Goal: Task Accomplishment & Management: Use online tool/utility

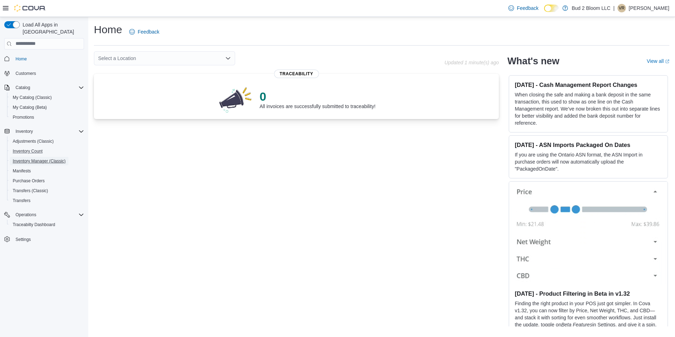
drag, startPoint x: 24, startPoint y: 154, endPoint x: 31, endPoint y: 139, distance: 15.9
click at [24, 158] on span "Inventory Manager (Classic)" at bounding box center [39, 161] width 53 height 6
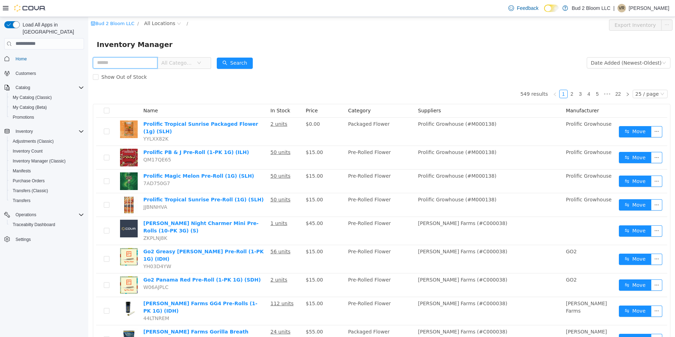
click at [144, 64] on input "text" at bounding box center [125, 62] width 65 height 11
click at [151, 64] on input "text" at bounding box center [125, 62] width 65 height 11
type input "**********"
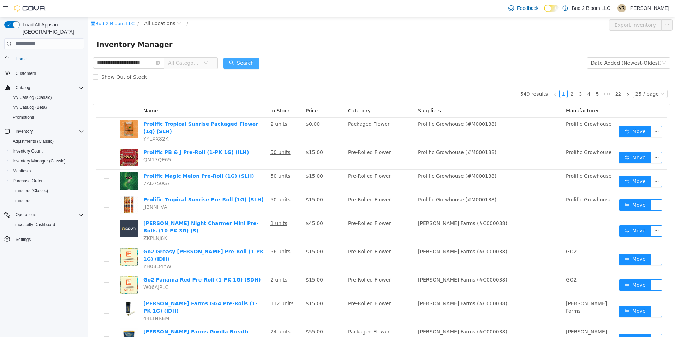
click at [244, 63] on button "Search" at bounding box center [241, 62] width 36 height 11
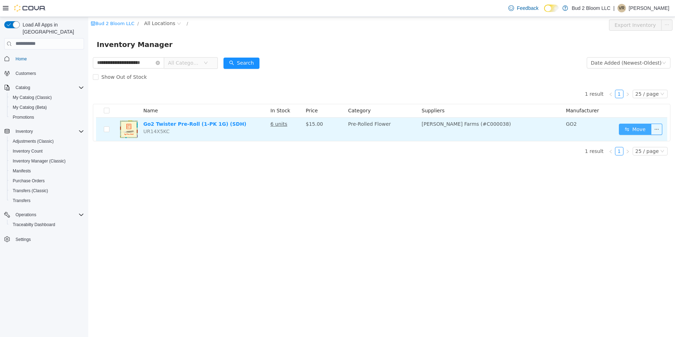
click at [641, 131] on button "Move" at bounding box center [634, 128] width 32 height 11
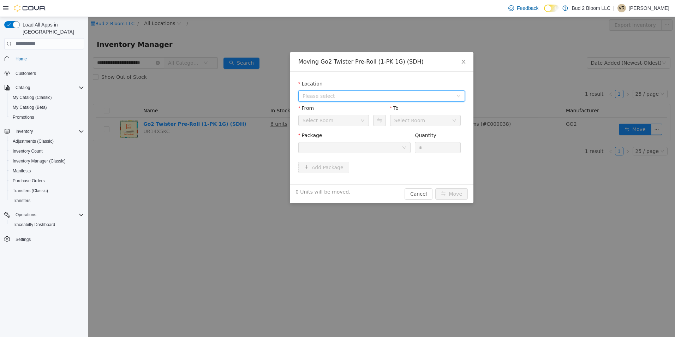
click at [324, 95] on span "Please select" at bounding box center [377, 95] width 150 height 7
click at [334, 122] on span "[STREET_ADDRESS]" at bounding box center [340, 121] width 49 height 6
click at [337, 122] on div "Back Room" at bounding box center [331, 120] width 58 height 11
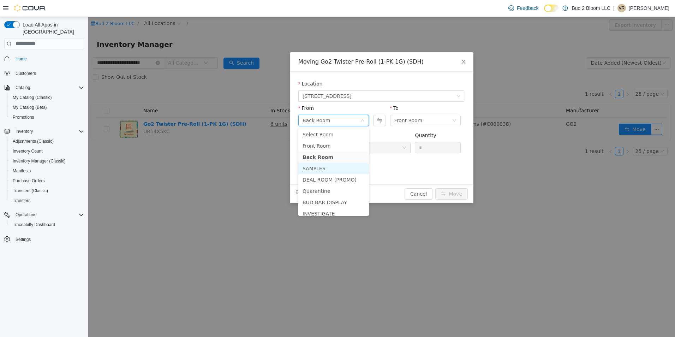
click at [329, 168] on li "SAMPLES" at bounding box center [333, 167] width 71 height 11
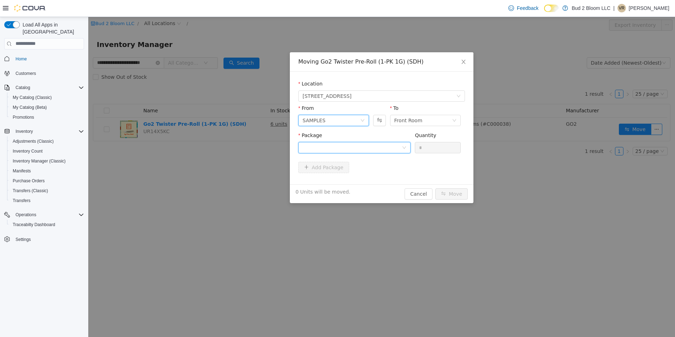
click at [364, 147] on div at bounding box center [351, 147] width 99 height 11
click at [358, 170] on strong "1A4110300002A95000015248" at bounding box center [343, 173] width 83 height 6
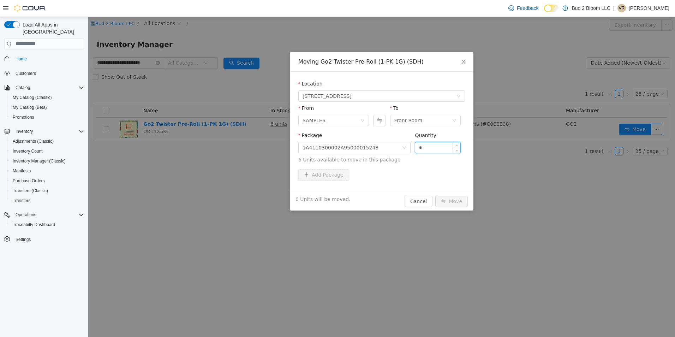
click at [437, 148] on input "*" at bounding box center [437, 147] width 45 height 11
type input "**"
click at [435, 195] on button "Move" at bounding box center [451, 200] width 32 height 11
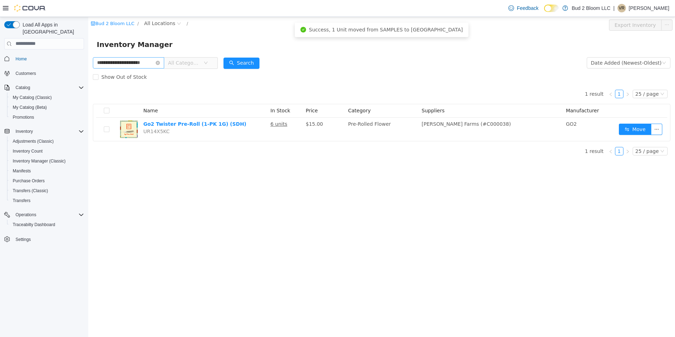
drag, startPoint x: 159, startPoint y: 61, endPoint x: 150, endPoint y: 64, distance: 9.8
click at [157, 61] on icon "icon: close-circle" at bounding box center [158, 62] width 4 height 4
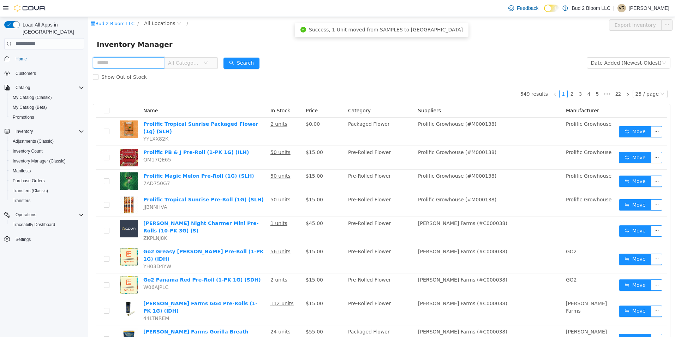
click at [146, 65] on input "text" at bounding box center [128, 62] width 71 height 11
type input "**********"
click at [235, 61] on button "Search" at bounding box center [241, 62] width 36 height 11
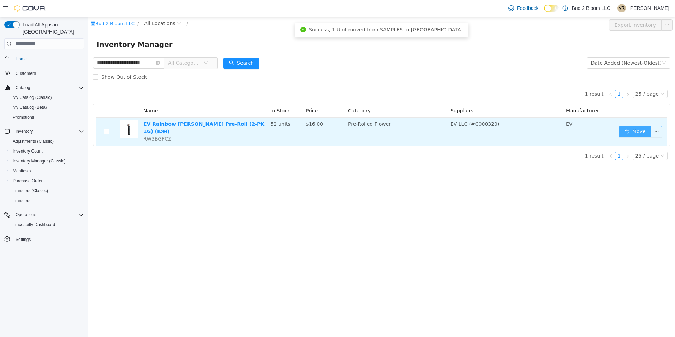
click at [635, 129] on button "Move" at bounding box center [634, 131] width 32 height 11
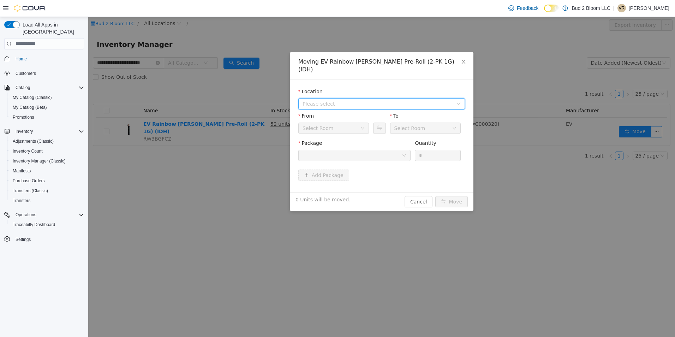
click at [352, 100] on span "Please select" at bounding box center [377, 103] width 150 height 7
click at [353, 121] on span "[STREET_ADDRESS]" at bounding box center [340, 121] width 49 height 6
click at [347, 122] on div "Back Room" at bounding box center [331, 127] width 58 height 11
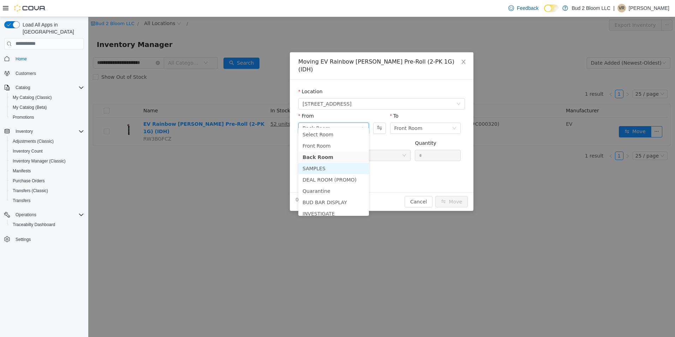
click at [335, 169] on li "SAMPLES" at bounding box center [333, 167] width 71 height 11
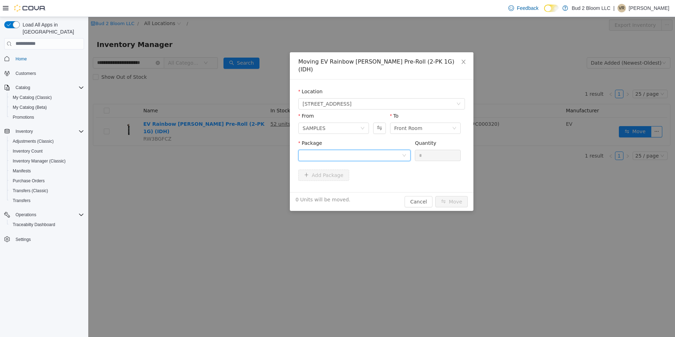
click at [355, 150] on div at bounding box center [351, 155] width 99 height 11
drag, startPoint x: 347, startPoint y: 169, endPoint x: 403, endPoint y: 154, distance: 57.4
click at [348, 170] on strong "1A4110300002CED000001809" at bounding box center [344, 173] width 84 height 6
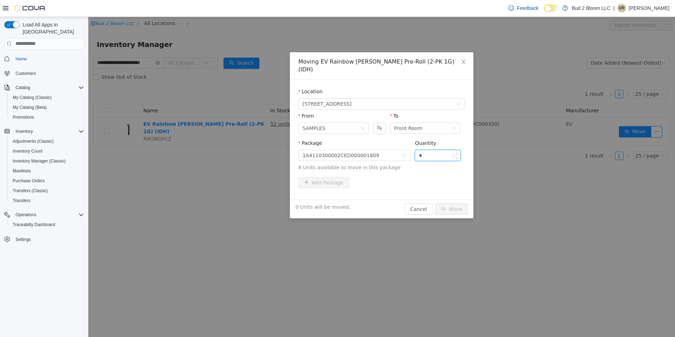
click at [430, 150] on input "*" at bounding box center [437, 155] width 45 height 11
type input "**"
click at [435, 203] on button "Move" at bounding box center [451, 208] width 32 height 11
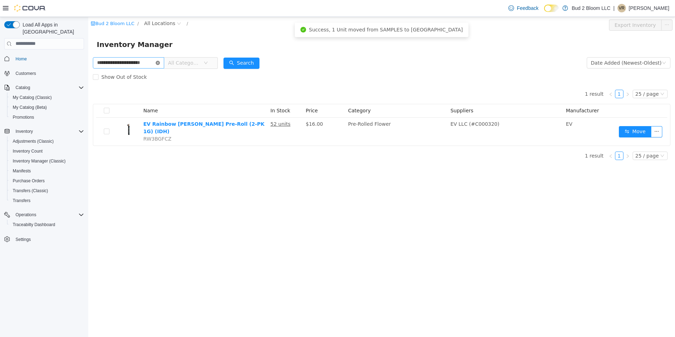
click at [157, 62] on icon "icon: close-circle" at bounding box center [158, 62] width 4 height 4
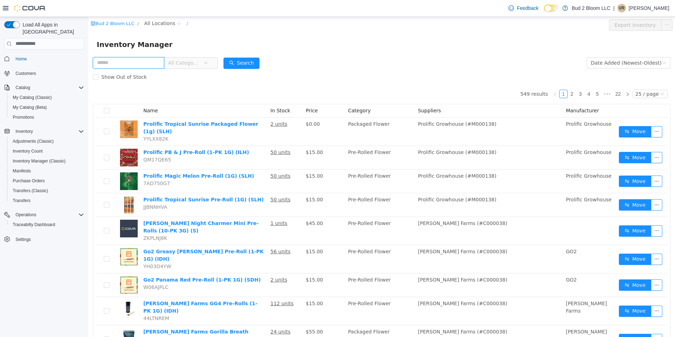
click at [113, 61] on input "text" at bounding box center [128, 62] width 71 height 11
type input "**********"
click at [246, 64] on button "Search" at bounding box center [241, 62] width 36 height 11
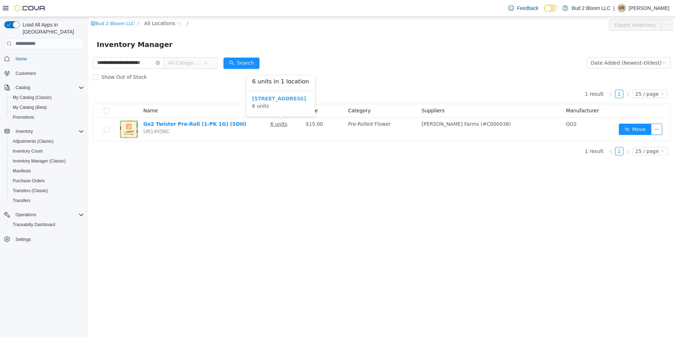
click at [290, 97] on b "[STREET_ADDRESS]" at bounding box center [279, 98] width 54 height 6
click at [194, 184] on div "**********" at bounding box center [381, 177] width 586 height 320
click at [153, 63] on icon "icon: close-circle" at bounding box center [151, 62] width 4 height 4
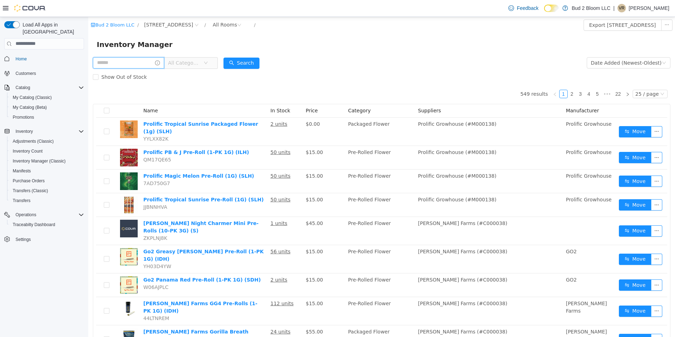
click at [143, 64] on input "text" at bounding box center [128, 62] width 71 height 11
type input "**********"
click at [244, 63] on button "Search" at bounding box center [241, 62] width 36 height 11
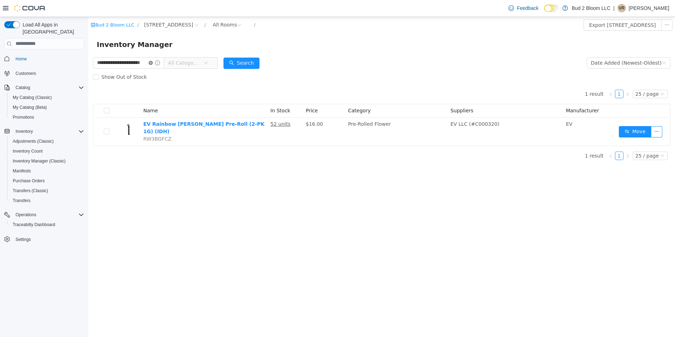
click at [153, 61] on icon "icon: close-circle" at bounding box center [151, 62] width 4 height 4
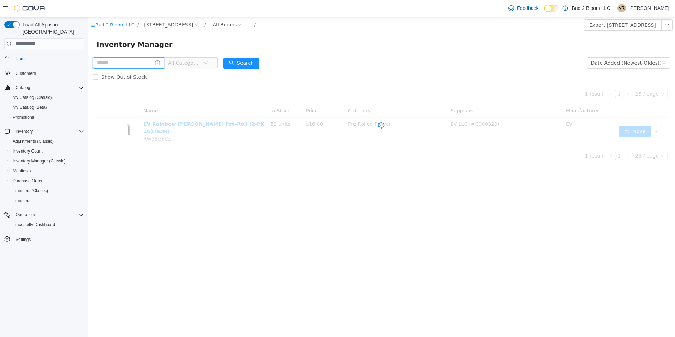
click at [126, 63] on input "text" at bounding box center [128, 62] width 71 height 11
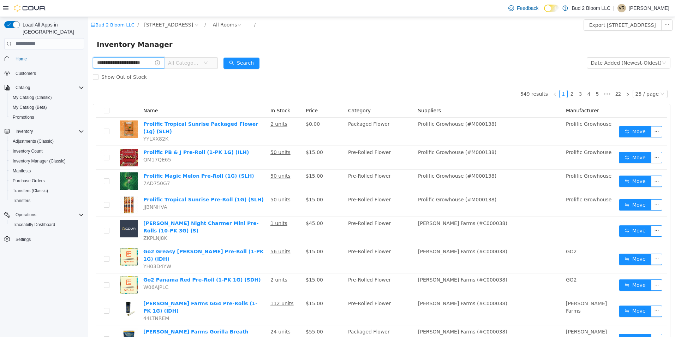
scroll to position [0, 9]
type input "**********"
drag, startPoint x: 245, startPoint y: 61, endPoint x: 249, endPoint y: 62, distance: 4.6
click at [246, 62] on button "Search" at bounding box center [241, 62] width 36 height 11
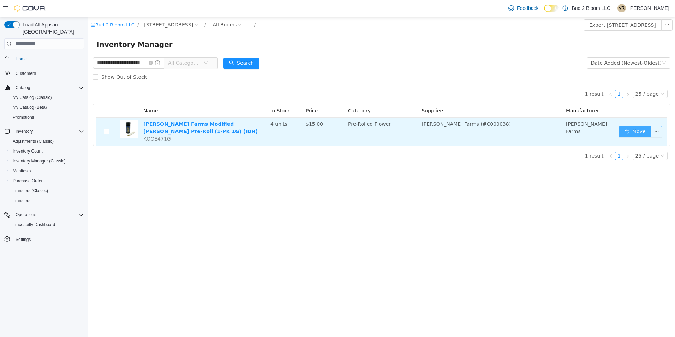
click at [636, 128] on button "Move" at bounding box center [634, 131] width 32 height 11
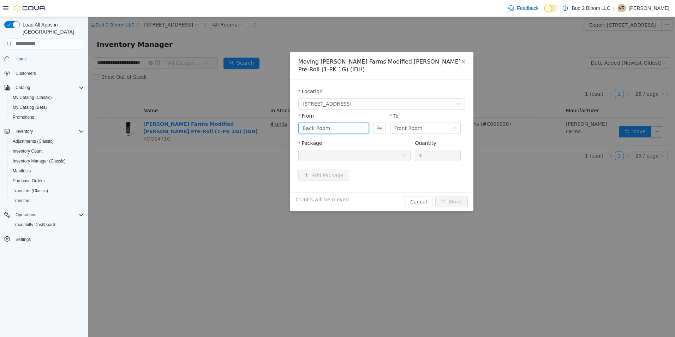
click at [339, 122] on div "Back Room" at bounding box center [331, 127] width 58 height 11
click at [326, 168] on li "SAMPLES" at bounding box center [333, 167] width 71 height 11
click at [394, 150] on div at bounding box center [351, 155] width 99 height 11
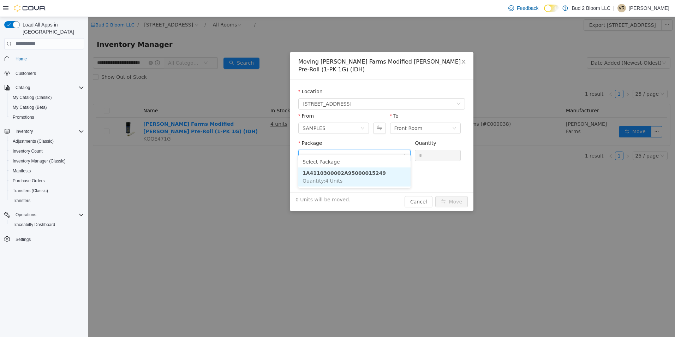
click at [384, 175] on li "1A4110300002A95000015249 Quantity : 4 Units" at bounding box center [354, 176] width 112 height 19
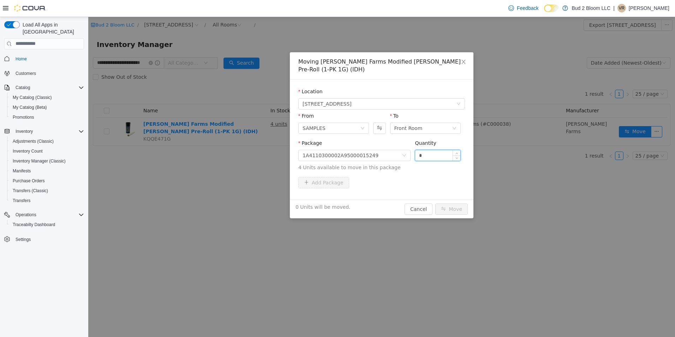
click at [433, 150] on input "*" at bounding box center [437, 155] width 45 height 11
type input "*"
click at [435, 203] on button "Move" at bounding box center [451, 208] width 32 height 11
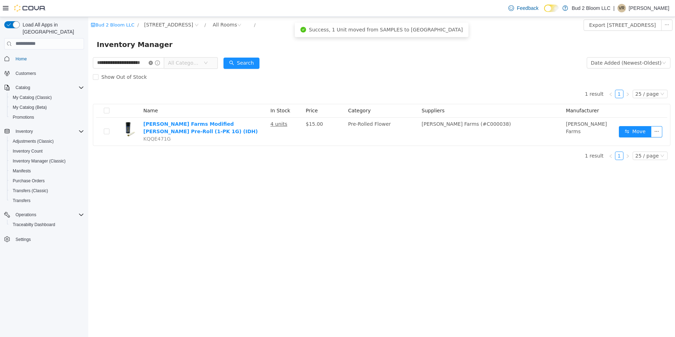
click at [153, 62] on icon "icon: close-circle" at bounding box center [151, 62] width 4 height 4
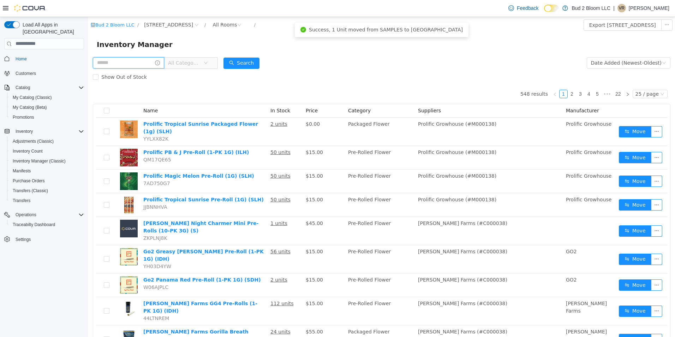
click at [145, 64] on input "text" at bounding box center [128, 62] width 71 height 11
type input "**********"
click at [252, 63] on button "Search" at bounding box center [241, 62] width 36 height 11
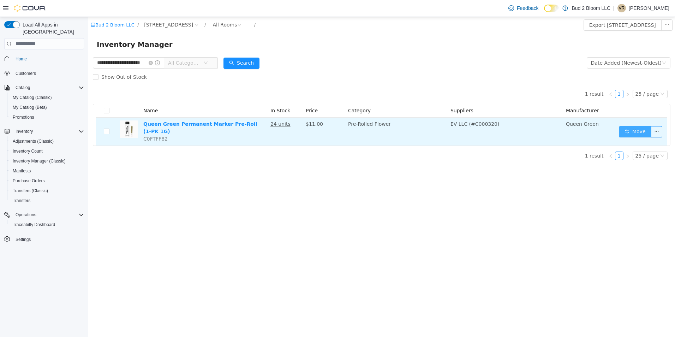
click at [644, 131] on button "Move" at bounding box center [634, 131] width 32 height 11
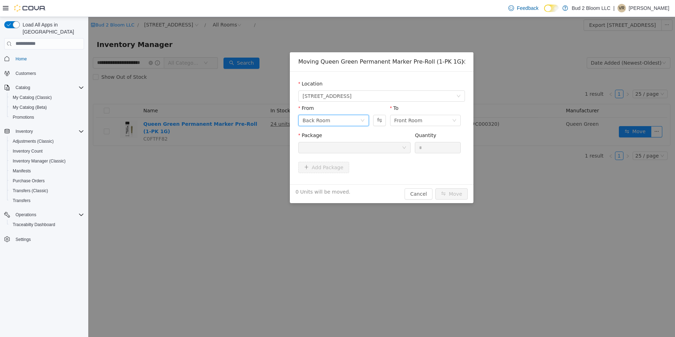
click at [345, 121] on div "Back Room" at bounding box center [331, 120] width 58 height 11
click at [328, 170] on li "SAMPLES" at bounding box center [333, 167] width 71 height 11
click at [359, 145] on div at bounding box center [351, 147] width 99 height 11
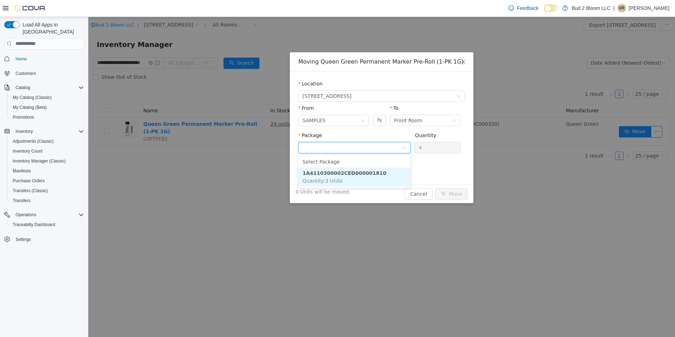
drag, startPoint x: 358, startPoint y: 172, endPoint x: 408, endPoint y: 157, distance: 51.6
click at [359, 172] on strong "1A4110300002CED000001810" at bounding box center [344, 173] width 84 height 6
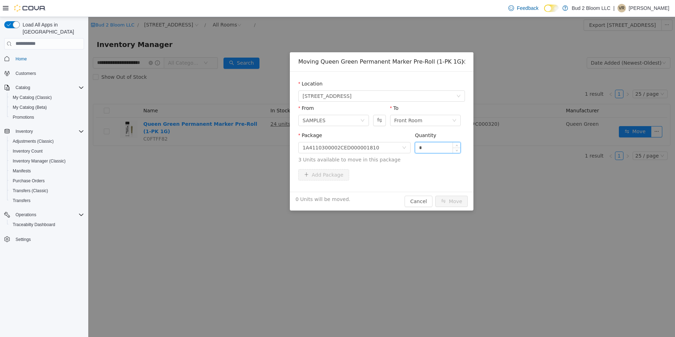
click at [429, 148] on input "*" at bounding box center [437, 147] width 45 height 11
type input "**"
click at [435, 195] on button "Move" at bounding box center [451, 200] width 32 height 11
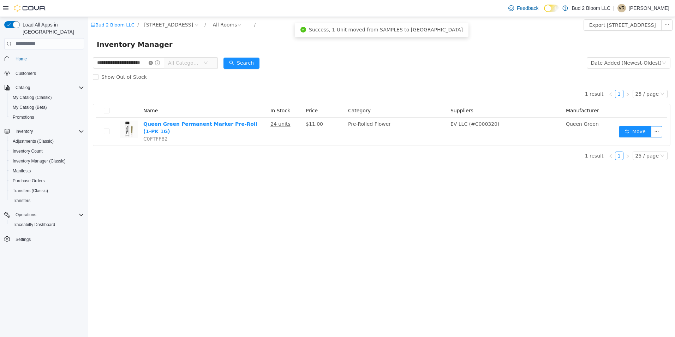
click at [153, 63] on icon "icon: close-circle" at bounding box center [151, 62] width 4 height 4
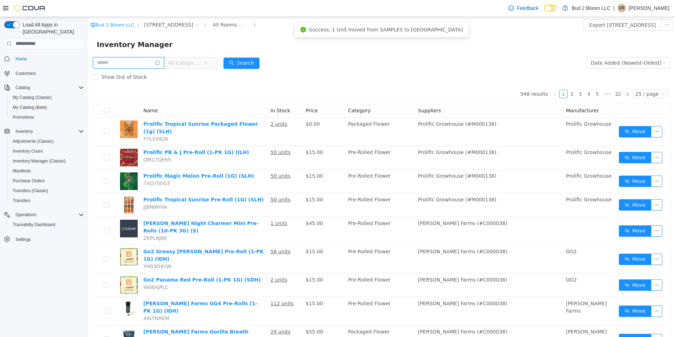
click at [133, 62] on input "text" at bounding box center [128, 62] width 71 height 11
type input "**********"
click at [246, 64] on button "Search" at bounding box center [241, 62] width 36 height 11
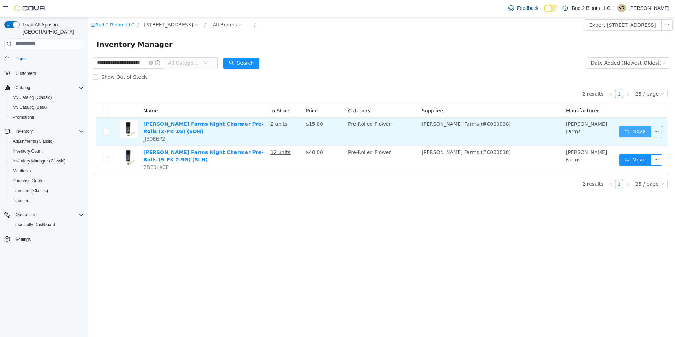
click at [627, 128] on button "Move" at bounding box center [634, 131] width 32 height 11
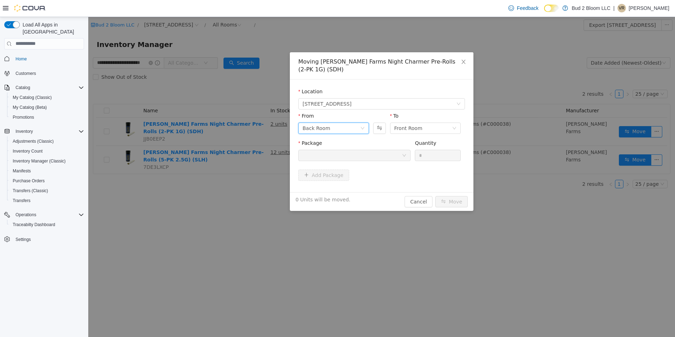
click at [348, 128] on div "Back Room" at bounding box center [331, 127] width 58 height 11
click at [327, 175] on li "SAMPLES" at bounding box center [333, 175] width 71 height 11
click at [385, 157] on div at bounding box center [351, 155] width 99 height 11
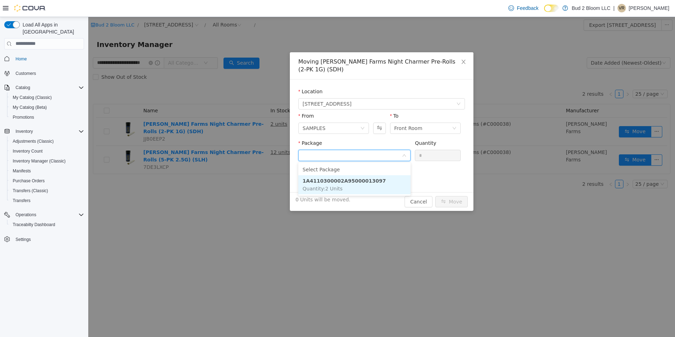
click at [363, 182] on strong "1A4110300002A95000013097" at bounding box center [343, 180] width 83 height 6
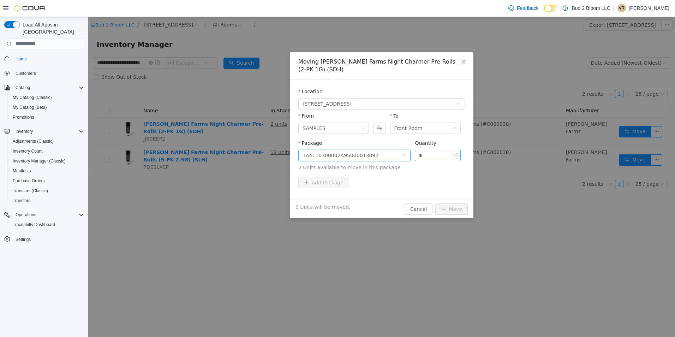
click at [432, 155] on input "*" at bounding box center [437, 155] width 45 height 11
type input "*"
click at [435, 203] on button "Move" at bounding box center [451, 208] width 32 height 11
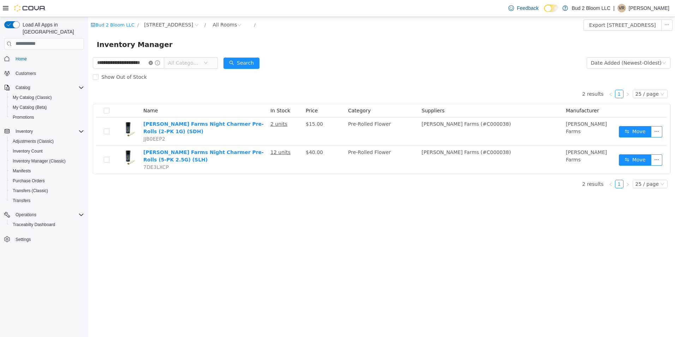
click at [153, 62] on icon "icon: close-circle" at bounding box center [151, 62] width 4 height 4
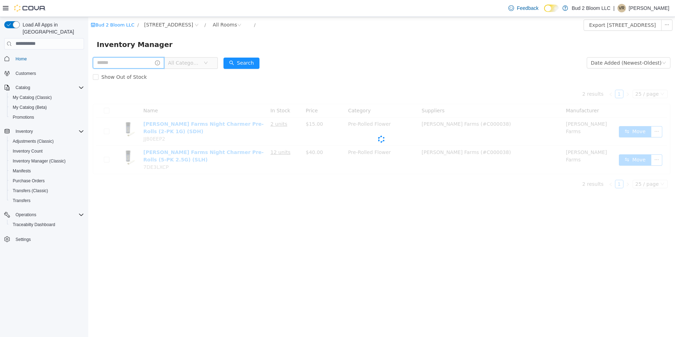
click at [135, 63] on input "text" at bounding box center [128, 62] width 71 height 11
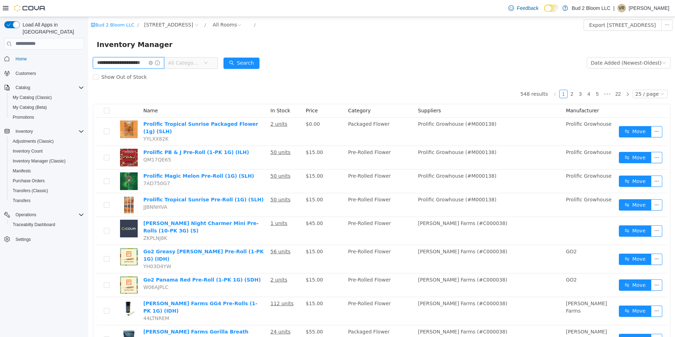
scroll to position [0, 8]
type input "**********"
click at [255, 64] on button "Search" at bounding box center [241, 62] width 36 height 11
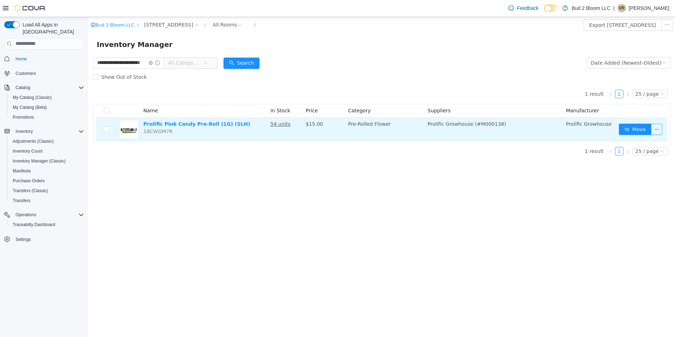
click at [658, 129] on button "button" at bounding box center [656, 128] width 11 height 11
click at [638, 127] on button "Move" at bounding box center [634, 128] width 32 height 11
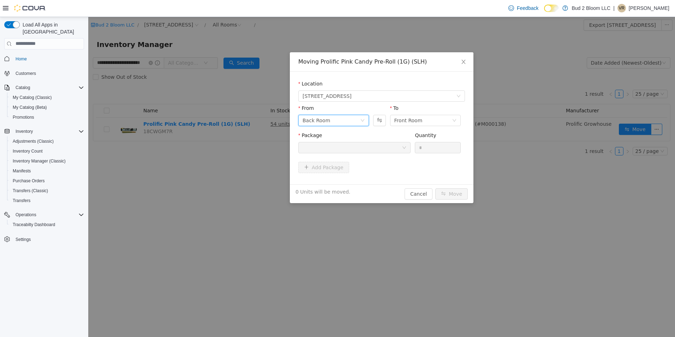
click at [333, 121] on div "Back Room" at bounding box center [331, 120] width 58 height 11
drag, startPoint x: 327, startPoint y: 167, endPoint x: 375, endPoint y: 136, distance: 56.7
click at [328, 167] on li "SAMPLES" at bounding box center [333, 167] width 71 height 11
click at [399, 149] on div at bounding box center [351, 147] width 99 height 11
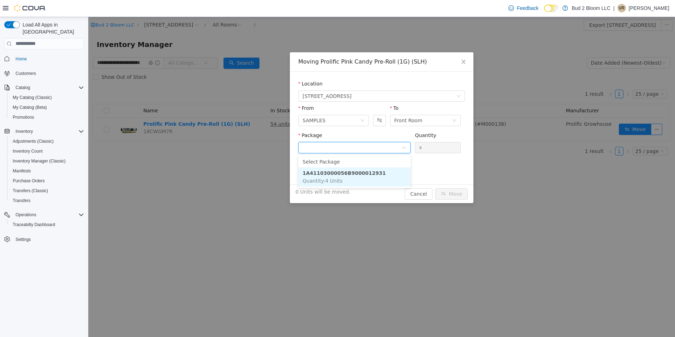
click at [379, 171] on li "1A41103000056B9000012931 Quantity : 4 Units" at bounding box center [354, 176] width 112 height 19
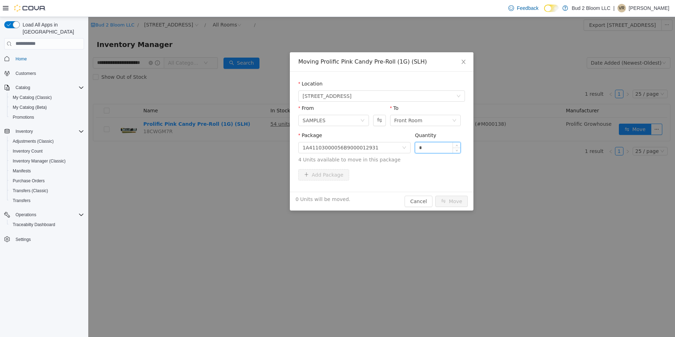
click at [432, 146] on input "*" at bounding box center [437, 147] width 45 height 11
type input "**"
click at [435, 195] on button "Move" at bounding box center [451, 200] width 32 height 11
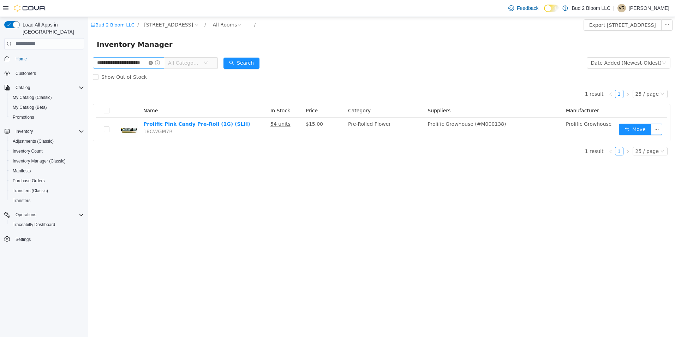
click at [153, 62] on icon "icon: close-circle" at bounding box center [151, 62] width 4 height 4
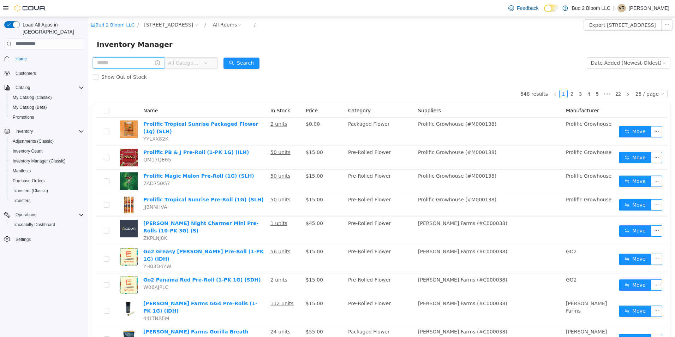
click at [142, 65] on input "text" at bounding box center [128, 62] width 71 height 11
type input "**********"
click at [240, 60] on button "Search" at bounding box center [241, 62] width 36 height 11
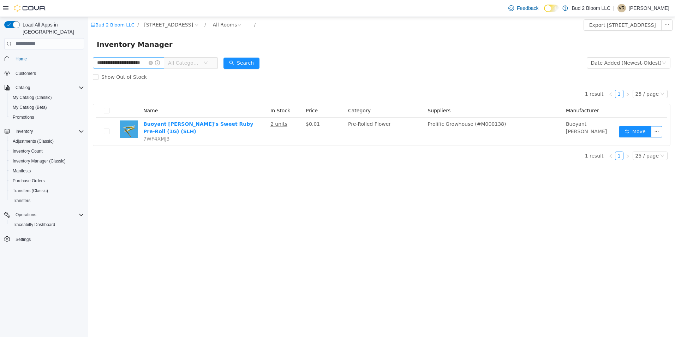
click at [153, 62] on icon "icon: close-circle" at bounding box center [151, 62] width 4 height 4
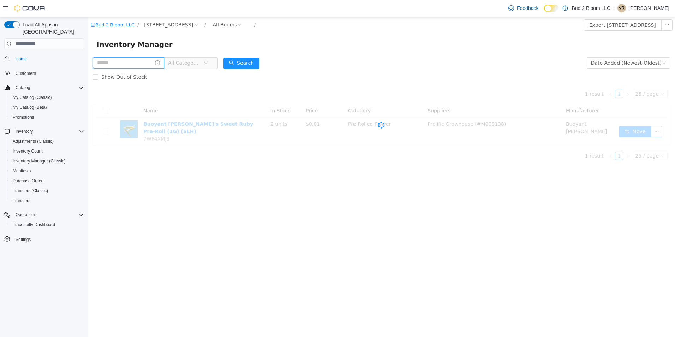
click at [142, 64] on input "text" at bounding box center [128, 62] width 71 height 11
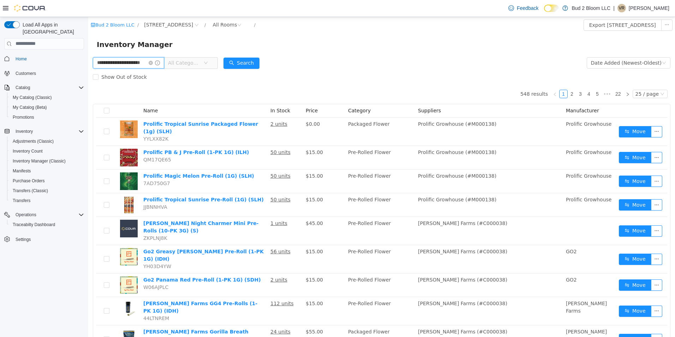
scroll to position [0, 8]
type input "**********"
click at [245, 59] on button "Search" at bounding box center [241, 62] width 36 height 11
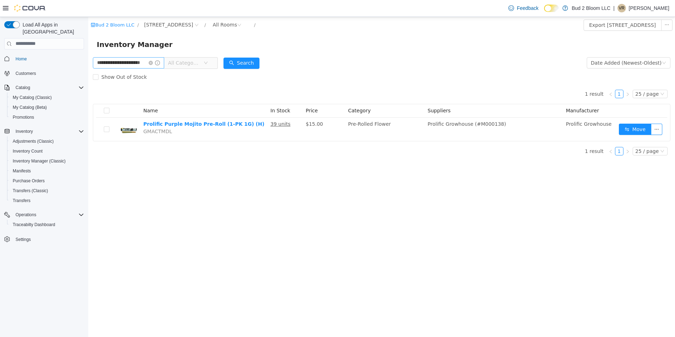
drag, startPoint x: 157, startPoint y: 63, endPoint x: 153, endPoint y: 62, distance: 4.4
click at [153, 63] on icon "icon: close-circle" at bounding box center [151, 62] width 4 height 4
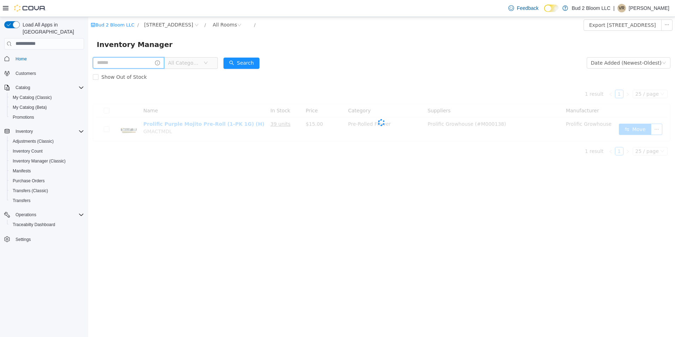
click at [147, 62] on input "text" at bounding box center [128, 62] width 71 height 11
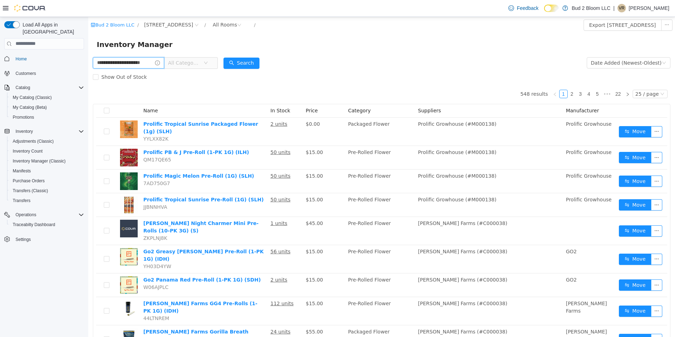
scroll to position [0, 8]
type input "**********"
click at [242, 61] on button "Search" at bounding box center [241, 62] width 36 height 11
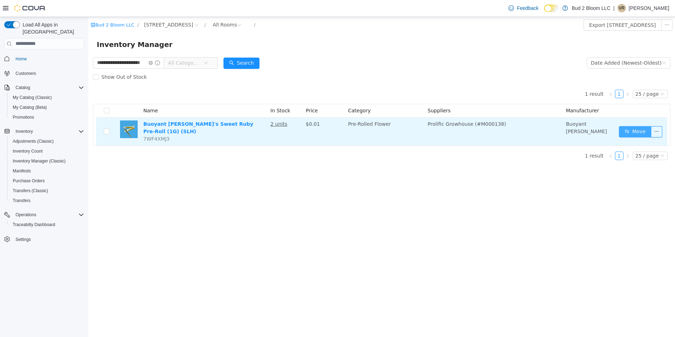
click at [635, 127] on button "Move" at bounding box center [634, 131] width 32 height 11
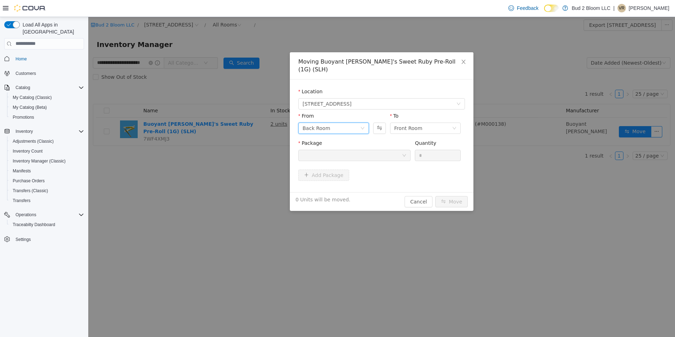
click at [359, 123] on div "Back Room" at bounding box center [331, 127] width 58 height 11
click at [319, 168] on li "SAMPLES" at bounding box center [333, 167] width 71 height 11
click at [384, 150] on div at bounding box center [351, 155] width 99 height 11
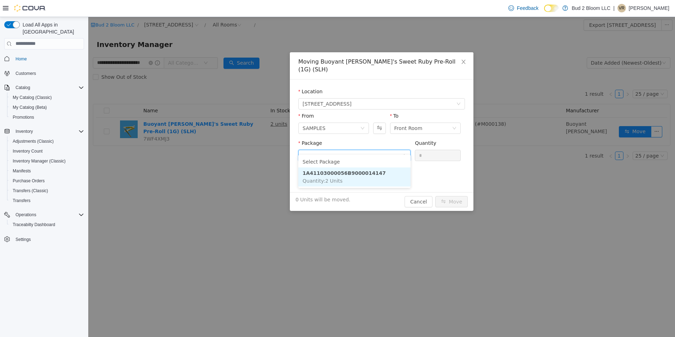
click at [362, 170] on strong "1A41103000056B9000014147" at bounding box center [343, 173] width 83 height 6
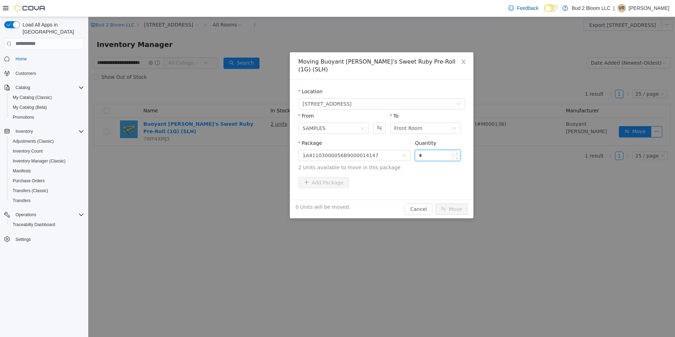
click at [427, 150] on input "*" at bounding box center [437, 155] width 45 height 11
type input "**"
click at [435, 203] on button "Move" at bounding box center [451, 208] width 32 height 11
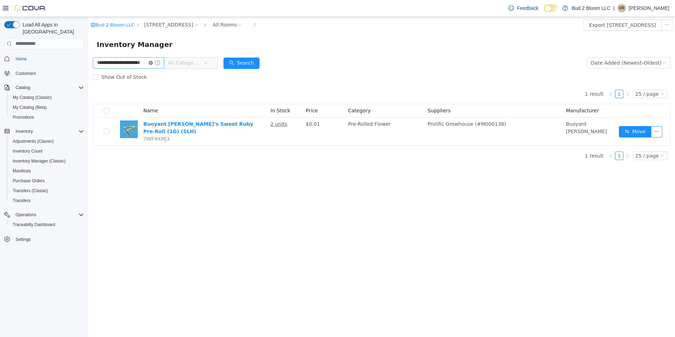
click at [153, 62] on icon "icon: close-circle" at bounding box center [151, 62] width 4 height 4
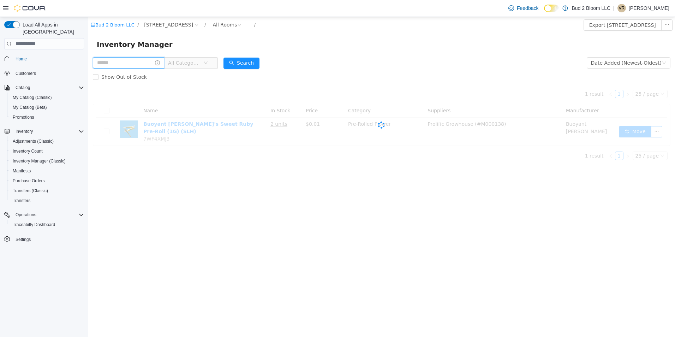
click at [139, 62] on input "text" at bounding box center [128, 62] width 71 height 11
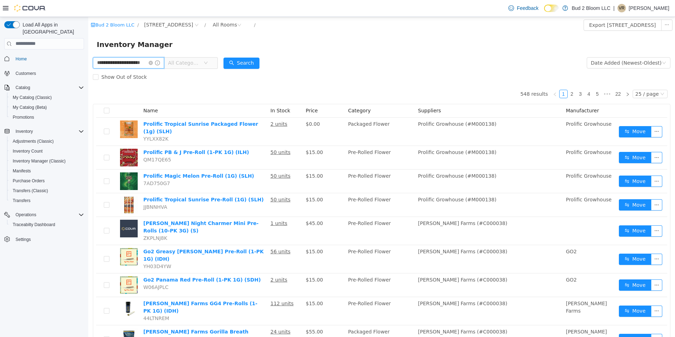
scroll to position [0, 9]
type input "**********"
click at [252, 63] on button "Search" at bounding box center [241, 62] width 36 height 11
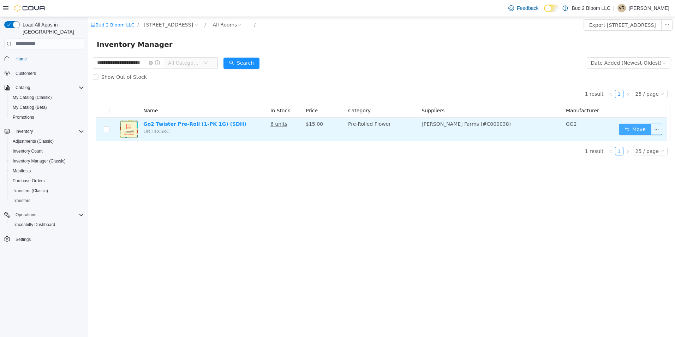
click at [635, 127] on button "Move" at bounding box center [634, 128] width 32 height 11
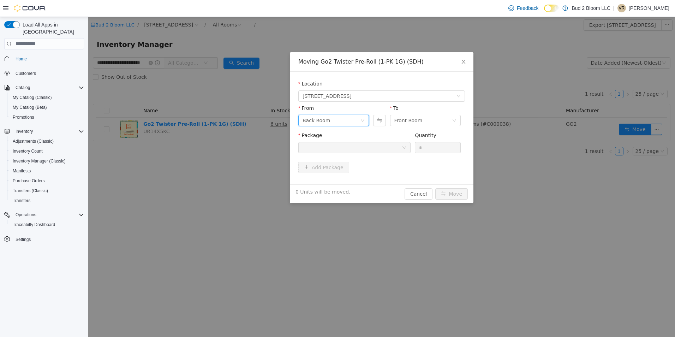
click at [333, 121] on div "Back Room" at bounding box center [331, 120] width 58 height 11
click at [335, 165] on li "SAMPLES" at bounding box center [333, 167] width 71 height 11
click at [385, 147] on div at bounding box center [351, 147] width 99 height 11
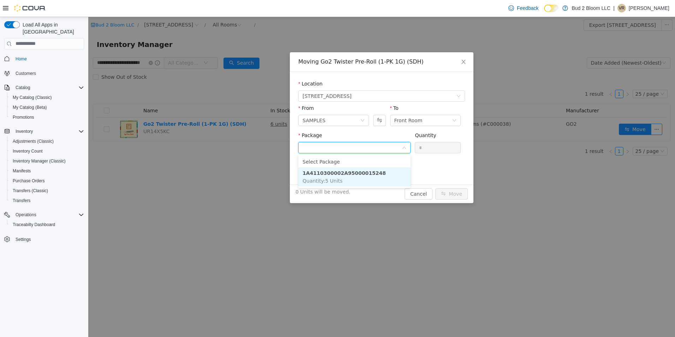
drag, startPoint x: 364, startPoint y: 171, endPoint x: 405, endPoint y: 154, distance: 43.9
click at [368, 170] on strong "1A4110300002A95000015248" at bounding box center [343, 173] width 83 height 6
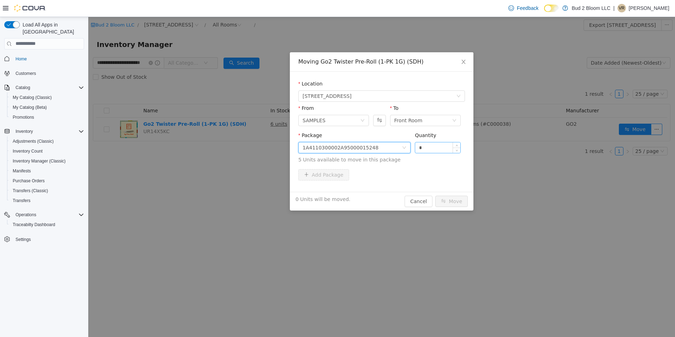
click at [428, 145] on input "*" at bounding box center [437, 147] width 45 height 11
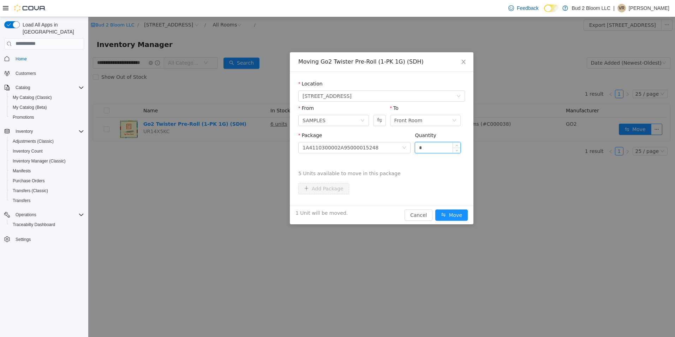
type input "*"
click at [435, 209] on button "Move" at bounding box center [451, 214] width 32 height 11
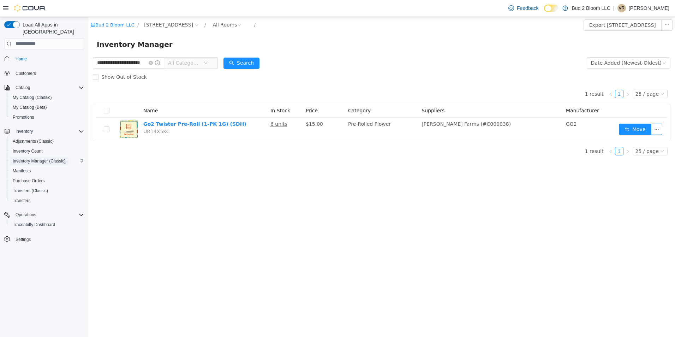
click at [34, 158] on span "Inventory Manager (Classic)" at bounding box center [39, 161] width 53 height 6
click at [153, 61] on icon "icon: close-circle" at bounding box center [151, 62] width 4 height 4
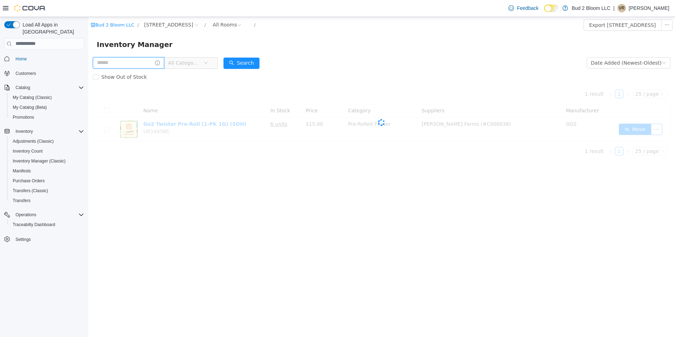
click at [143, 62] on input "text" at bounding box center [128, 62] width 71 height 11
